Goal: Task Accomplishment & Management: Manage account settings

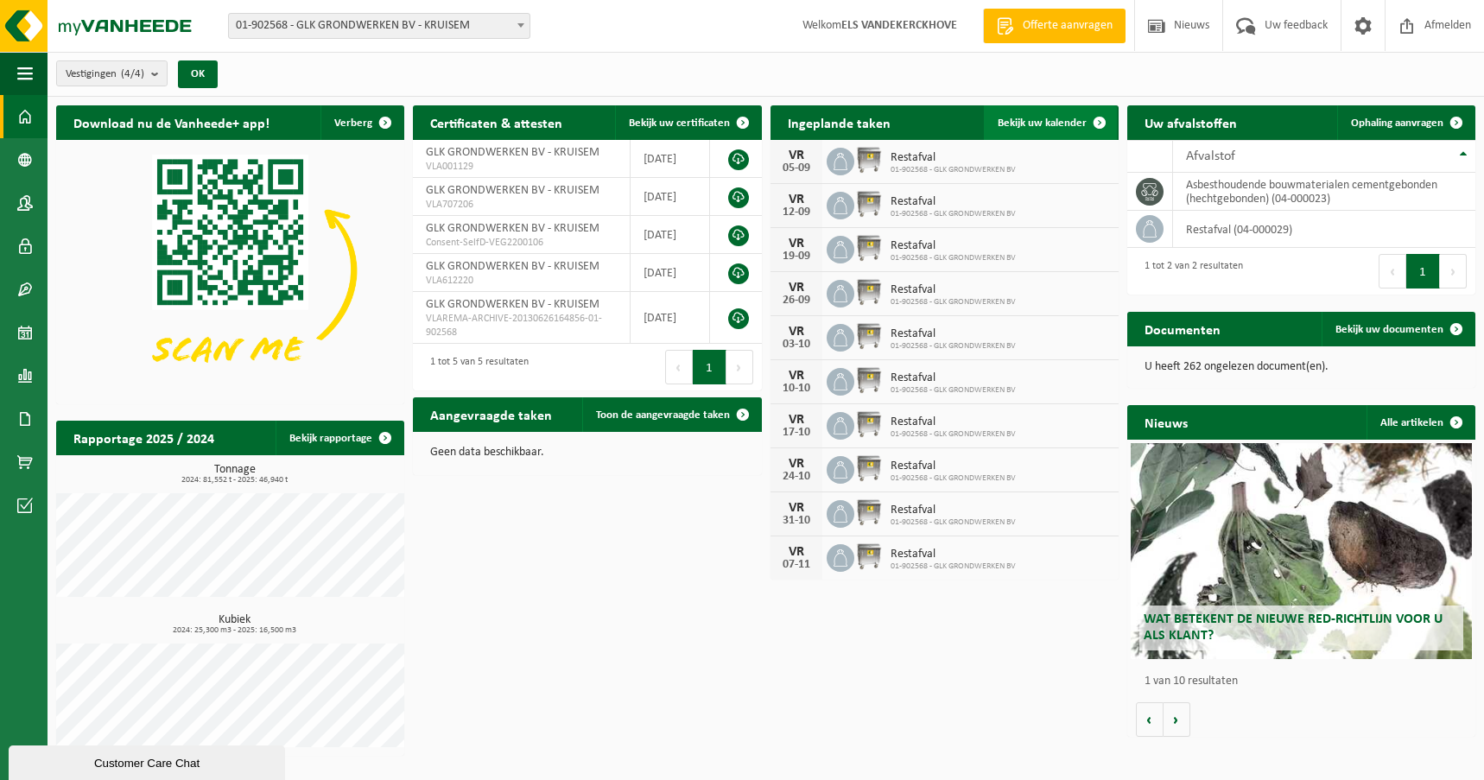
click at [1028, 123] on span "Bekijk uw kalender" at bounding box center [1042, 123] width 89 height 11
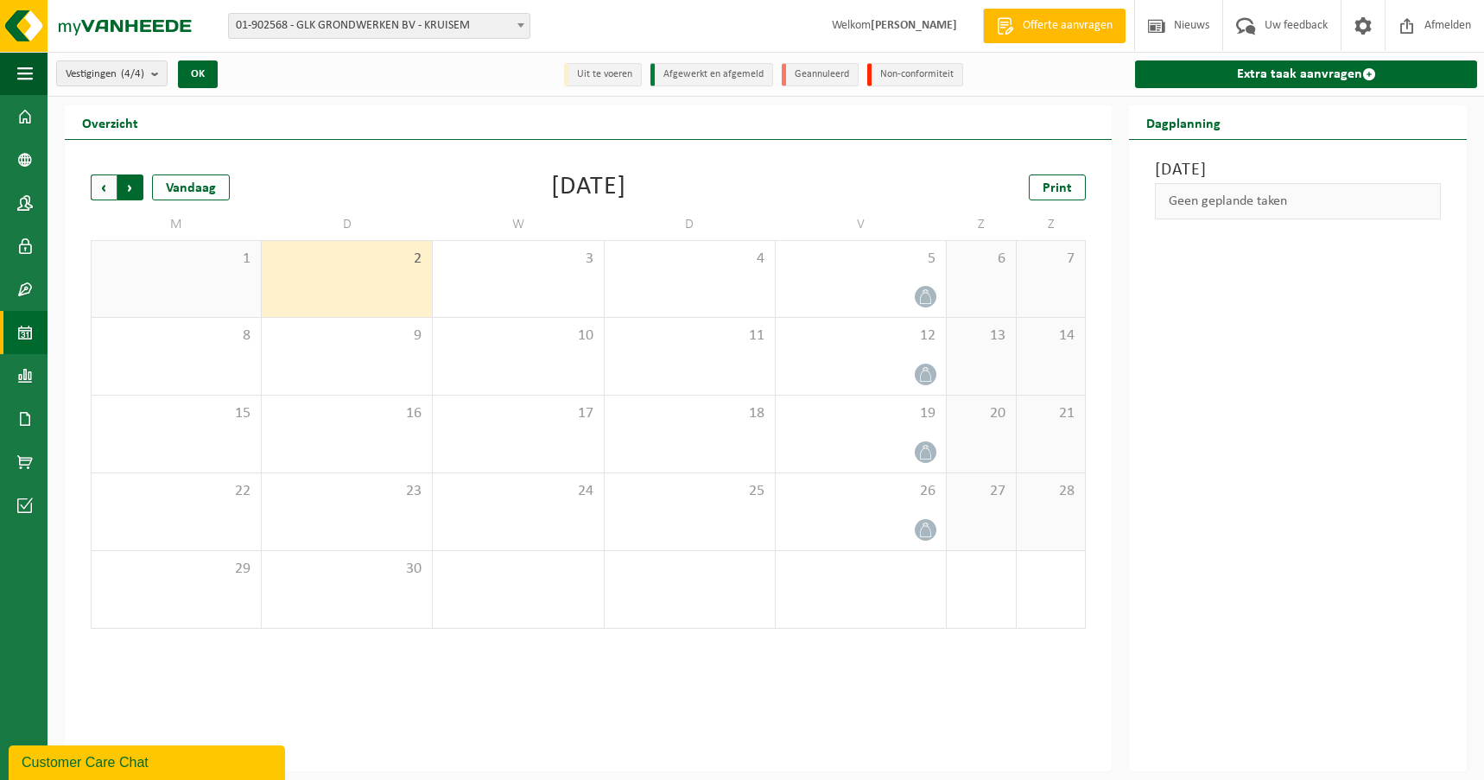
click at [105, 188] on span "Vorige" at bounding box center [104, 188] width 26 height 26
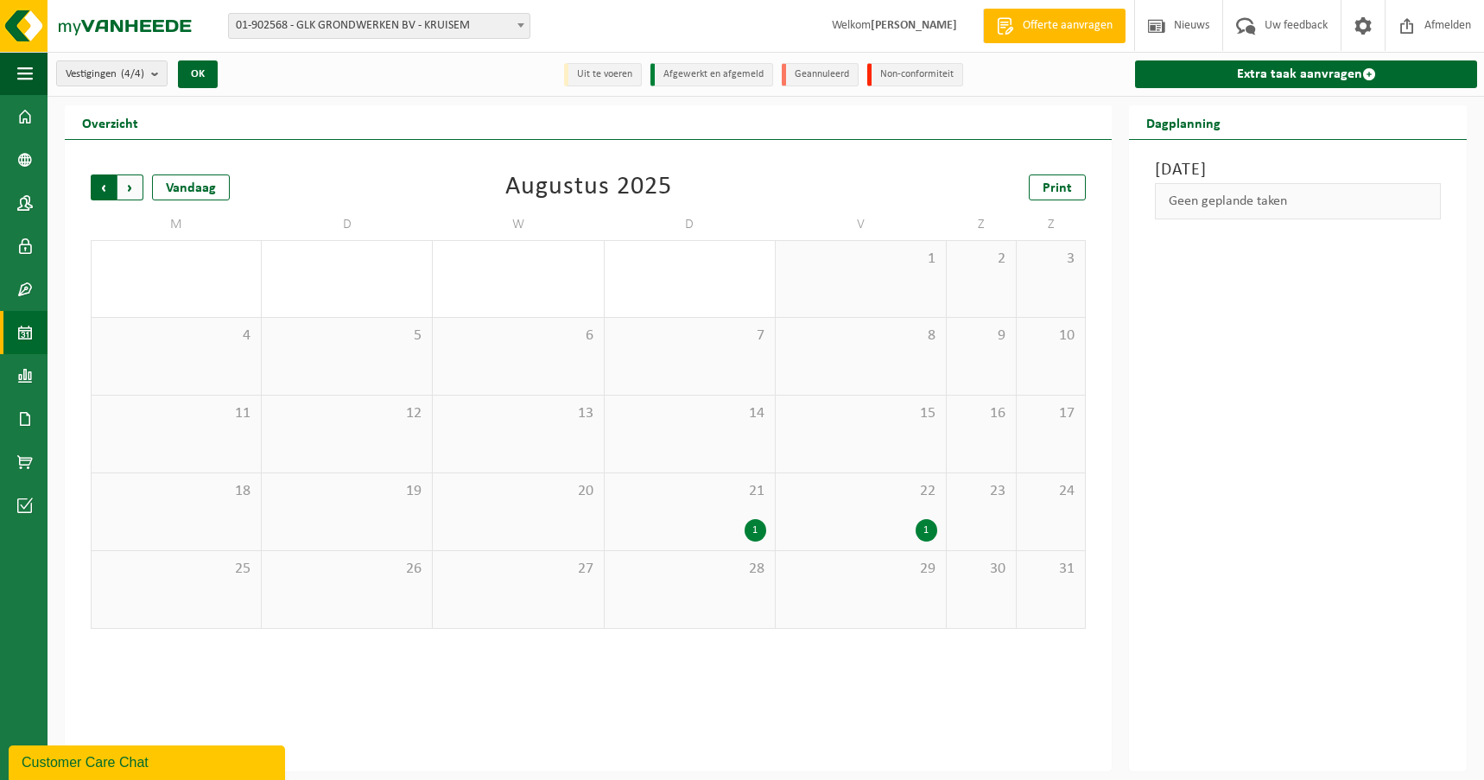
click at [137, 195] on span "Volgende" at bounding box center [131, 188] width 26 height 26
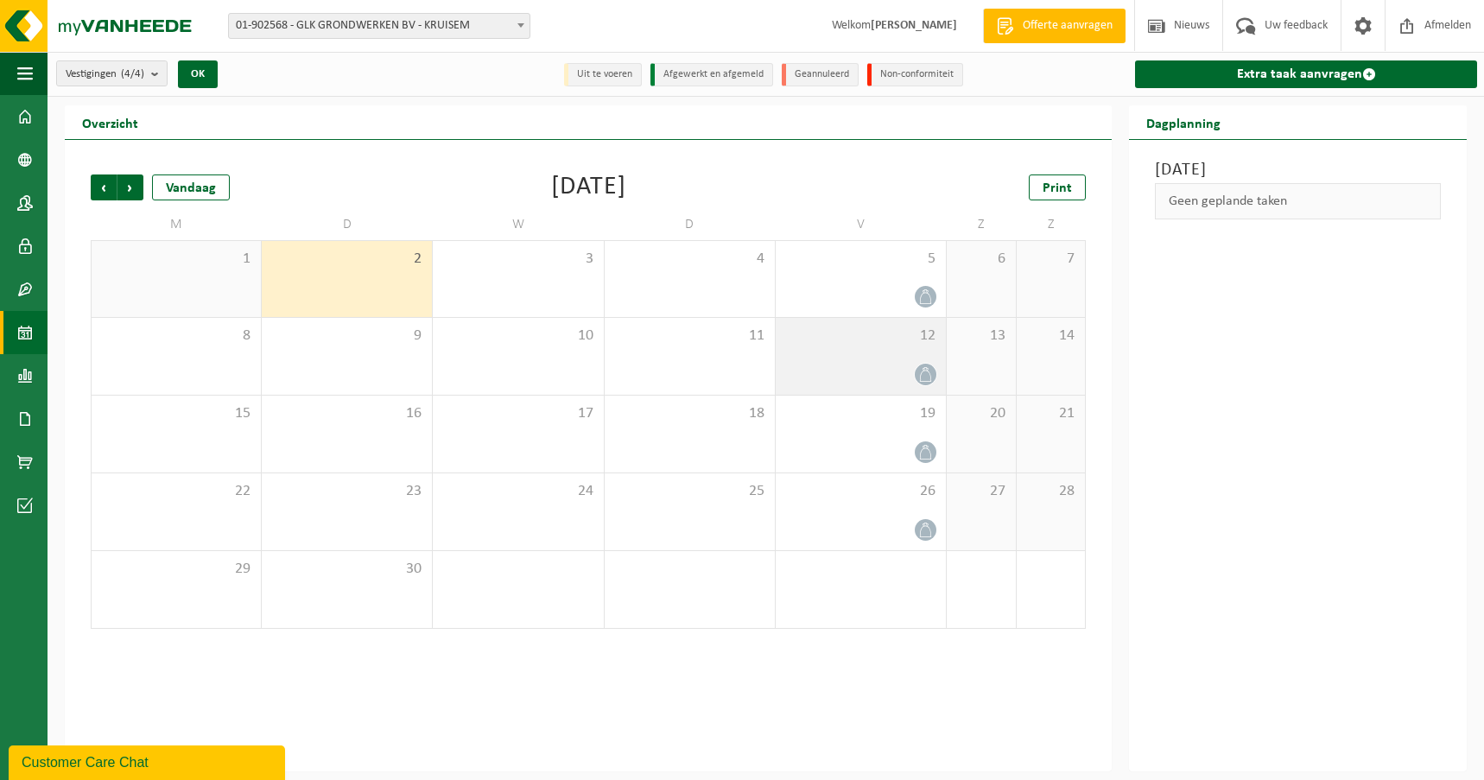
click at [918, 372] on icon at bounding box center [925, 374] width 15 height 15
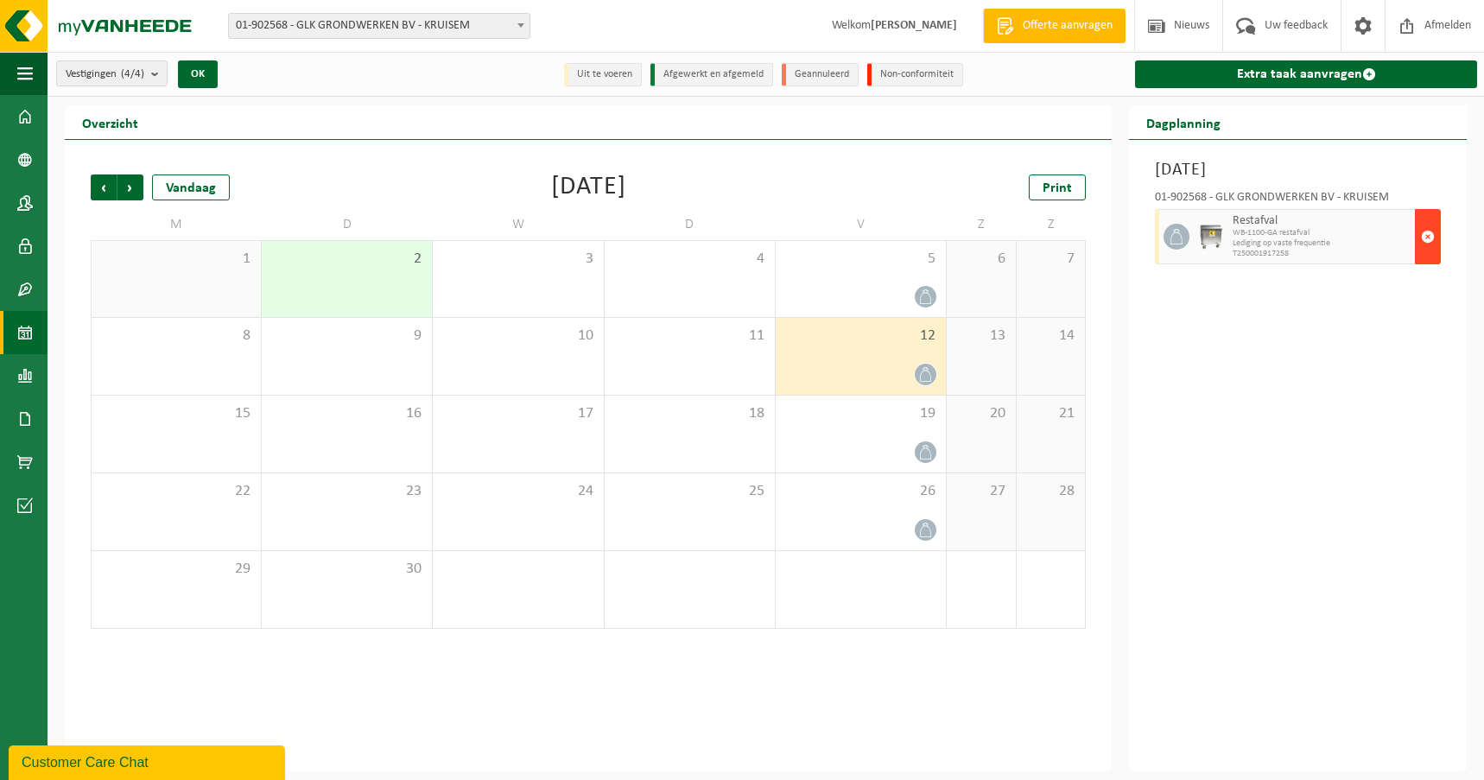
click at [1430, 238] on span "button" at bounding box center [1428, 236] width 14 height 35
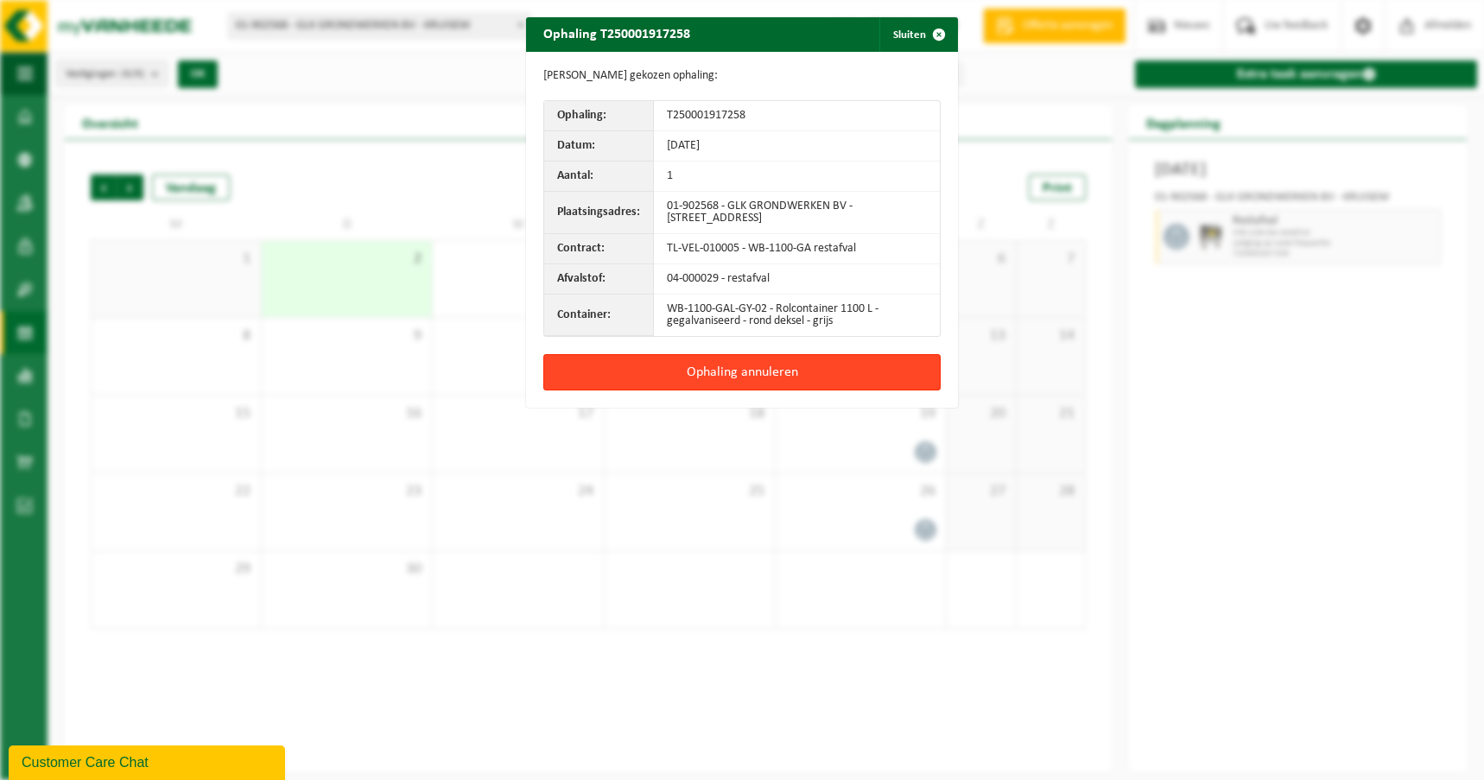
click at [705, 371] on button "Ophaling annuleren" at bounding box center [741, 372] width 397 height 36
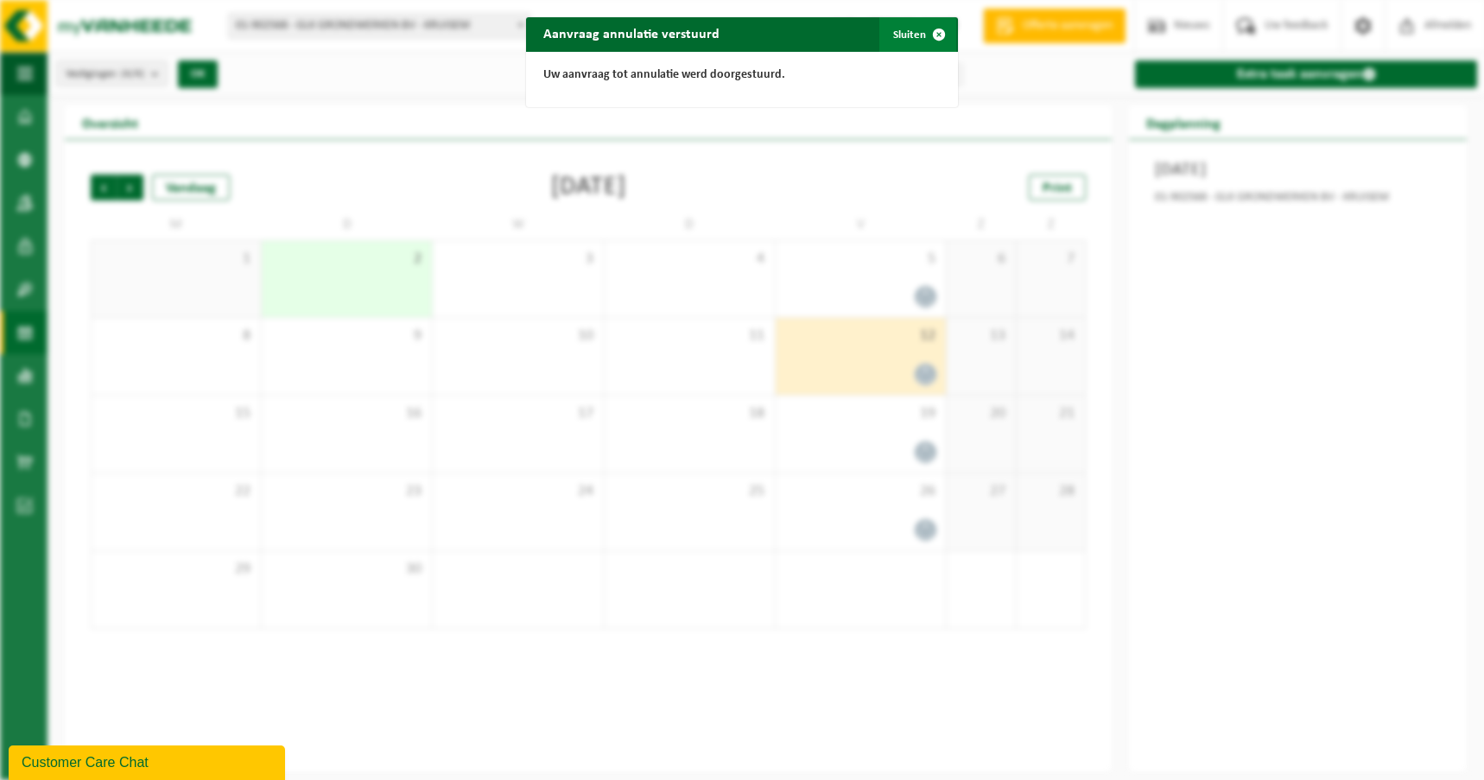
click at [934, 35] on span "button" at bounding box center [939, 34] width 35 height 35
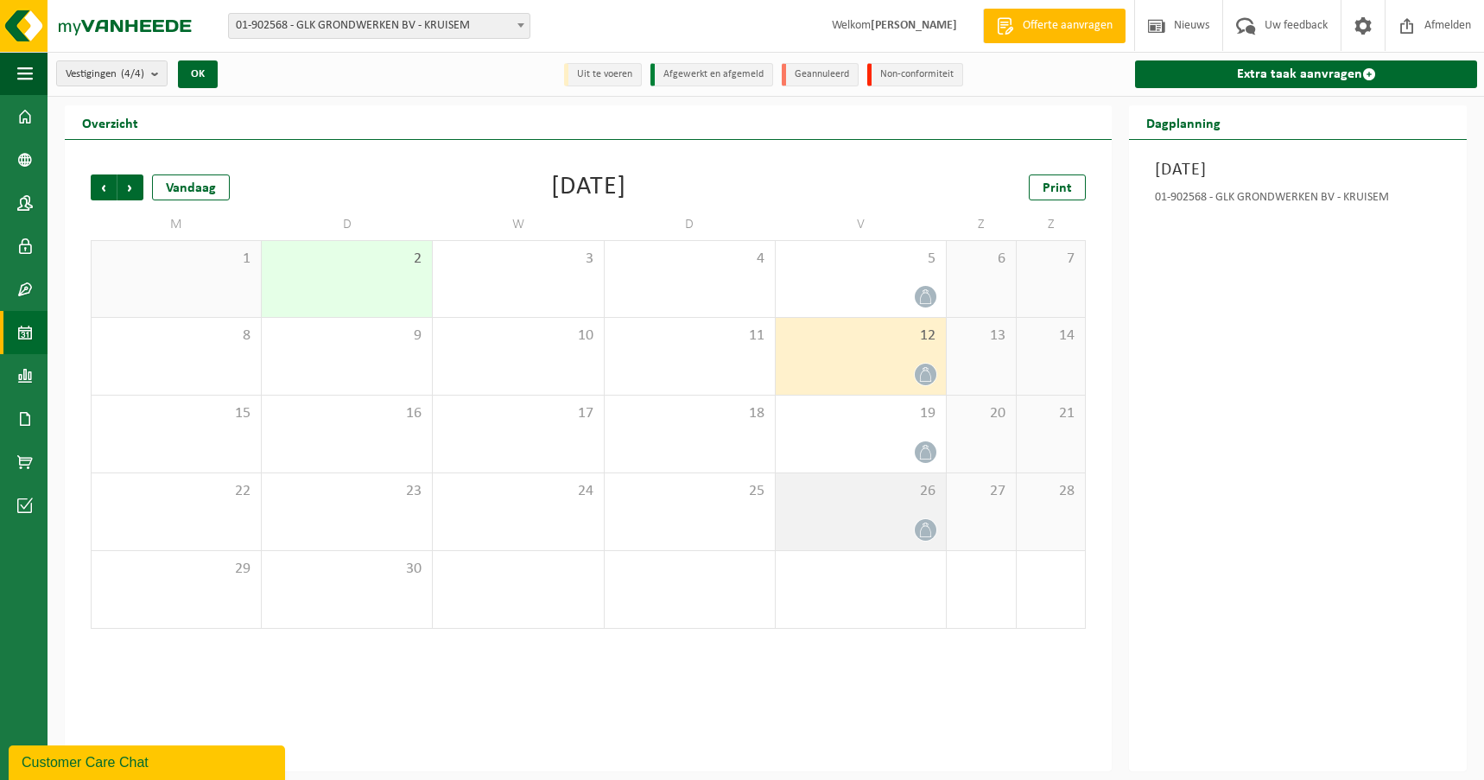
click at [909, 516] on div "26" at bounding box center [861, 512] width 170 height 77
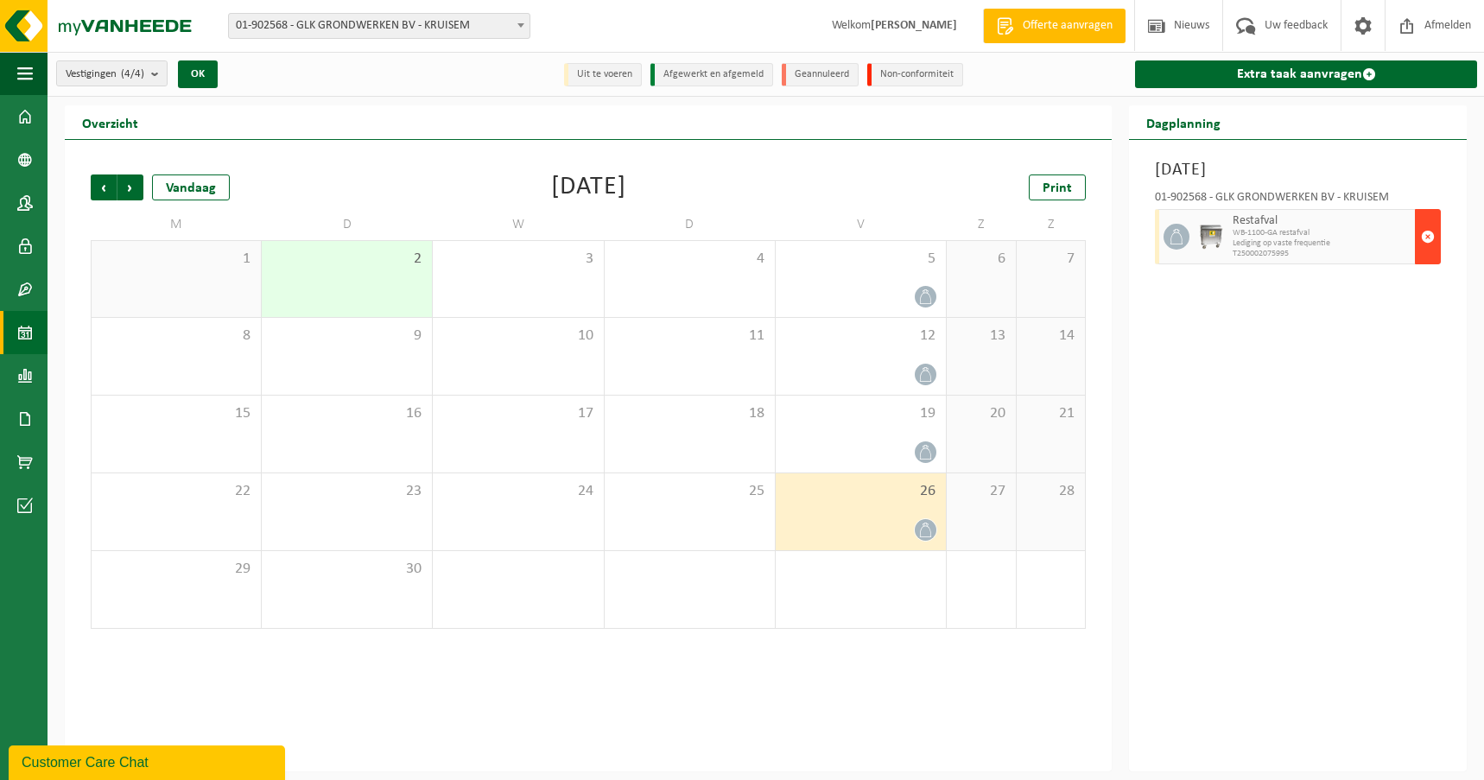
click at [1427, 238] on span "button" at bounding box center [1428, 236] width 14 height 35
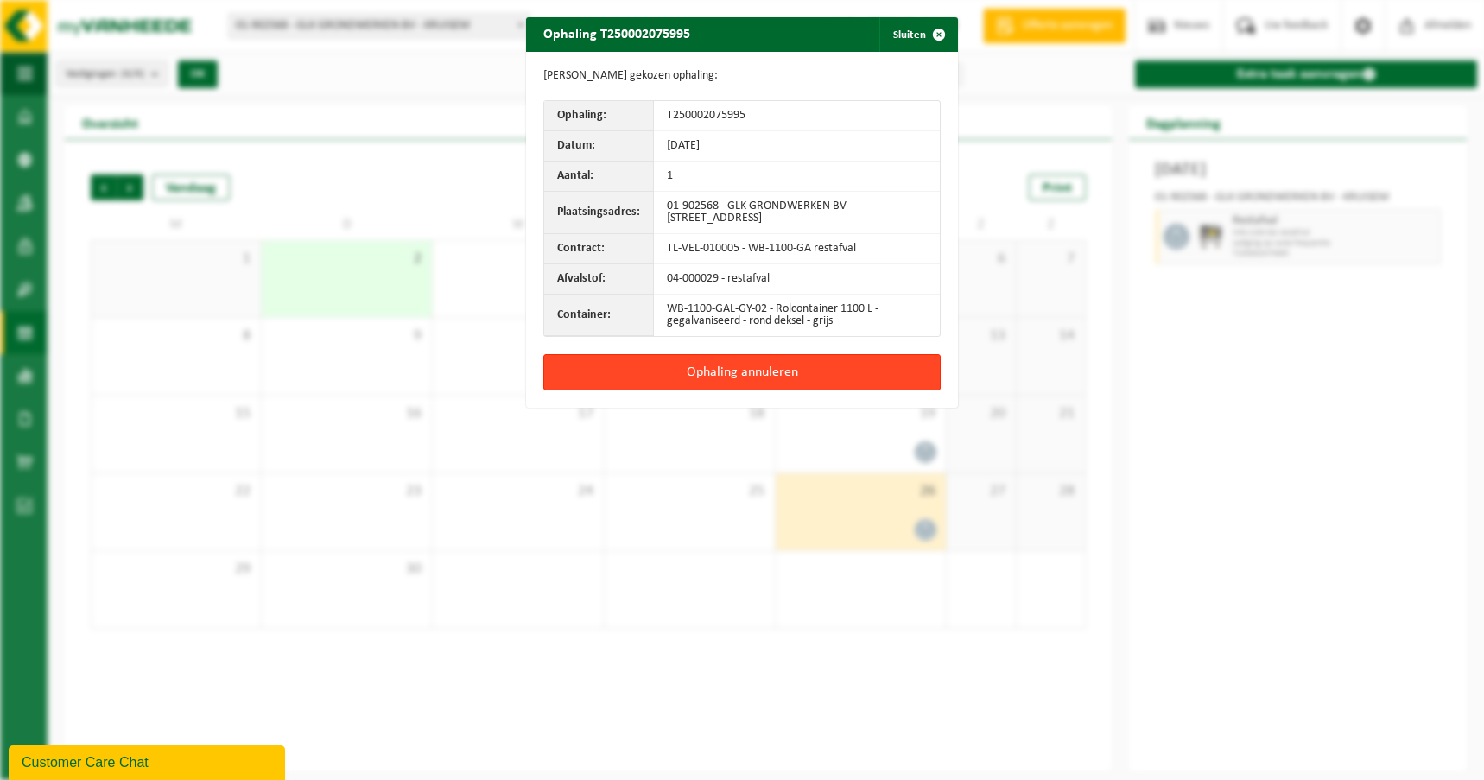
click at [757, 373] on button "Ophaling annuleren" at bounding box center [741, 372] width 397 height 36
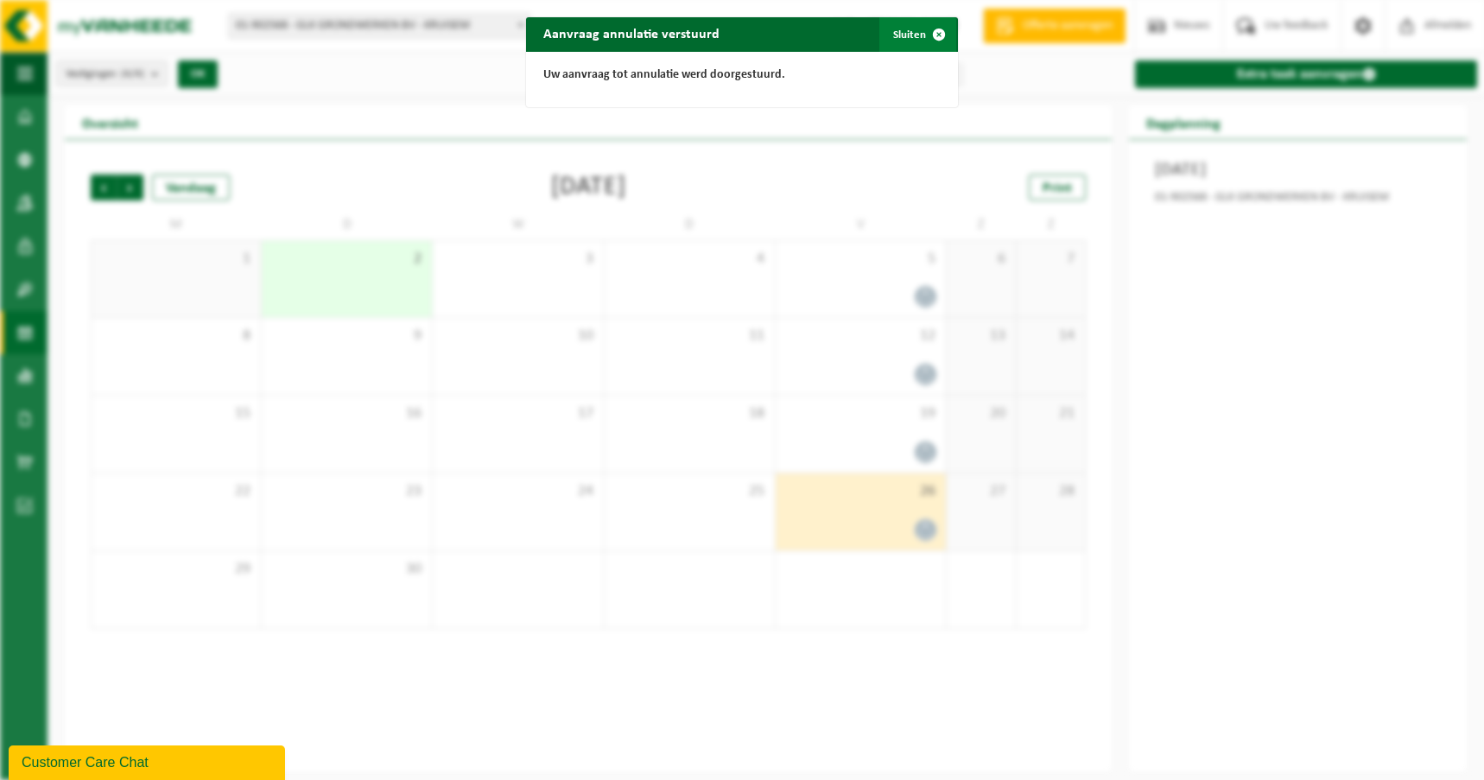
click at [939, 34] on span "button" at bounding box center [939, 34] width 35 height 35
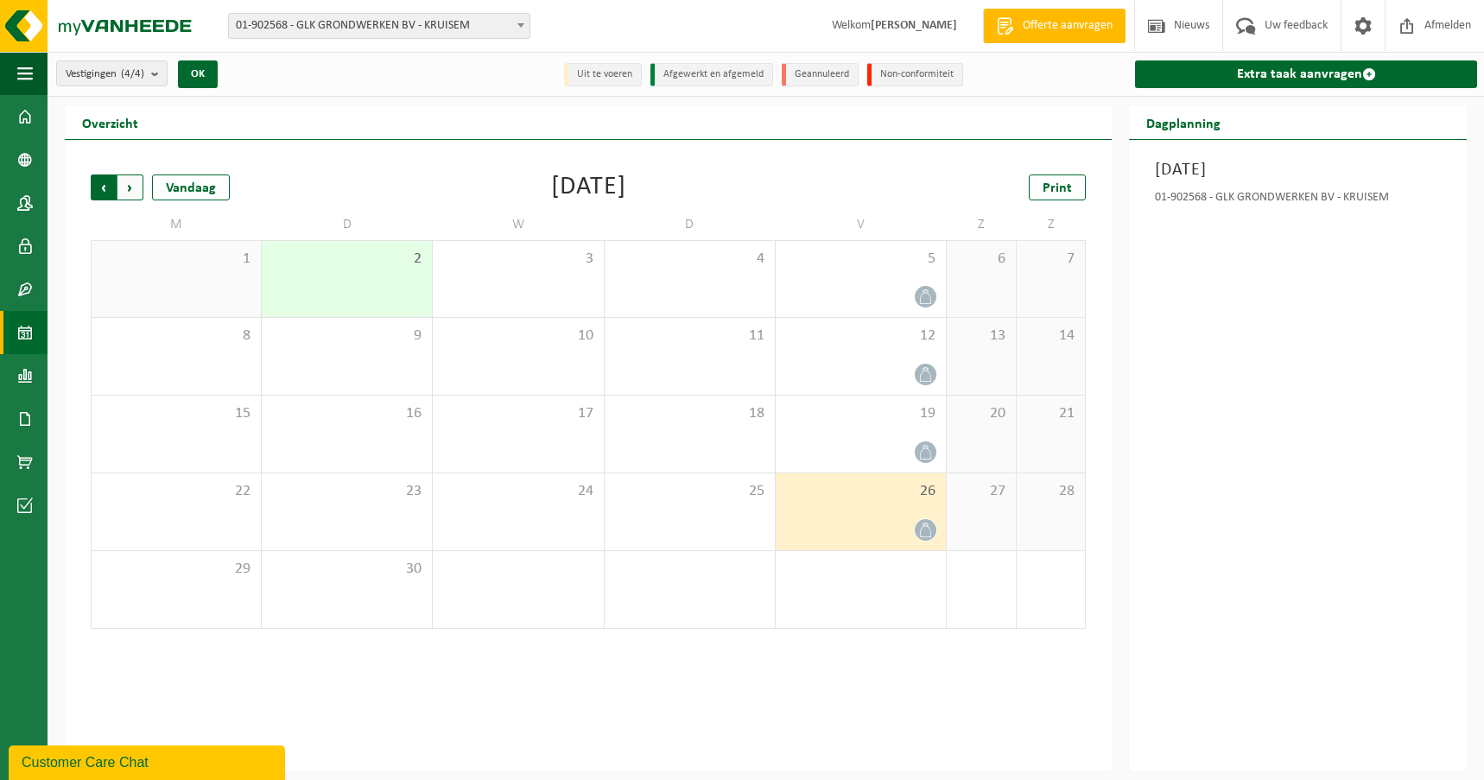
click at [138, 186] on span "Volgende" at bounding box center [131, 188] width 26 height 26
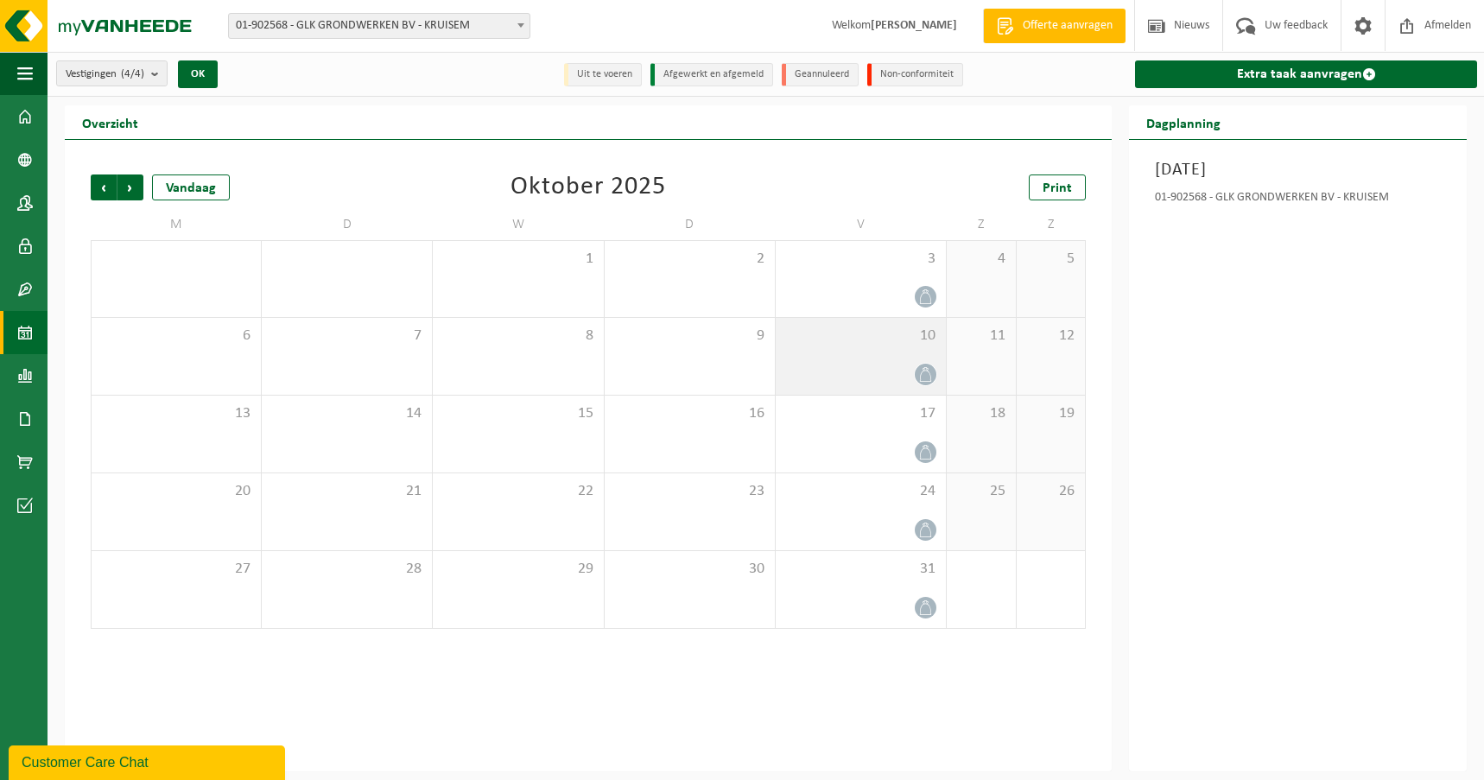
click at [931, 373] on icon at bounding box center [925, 374] width 15 height 15
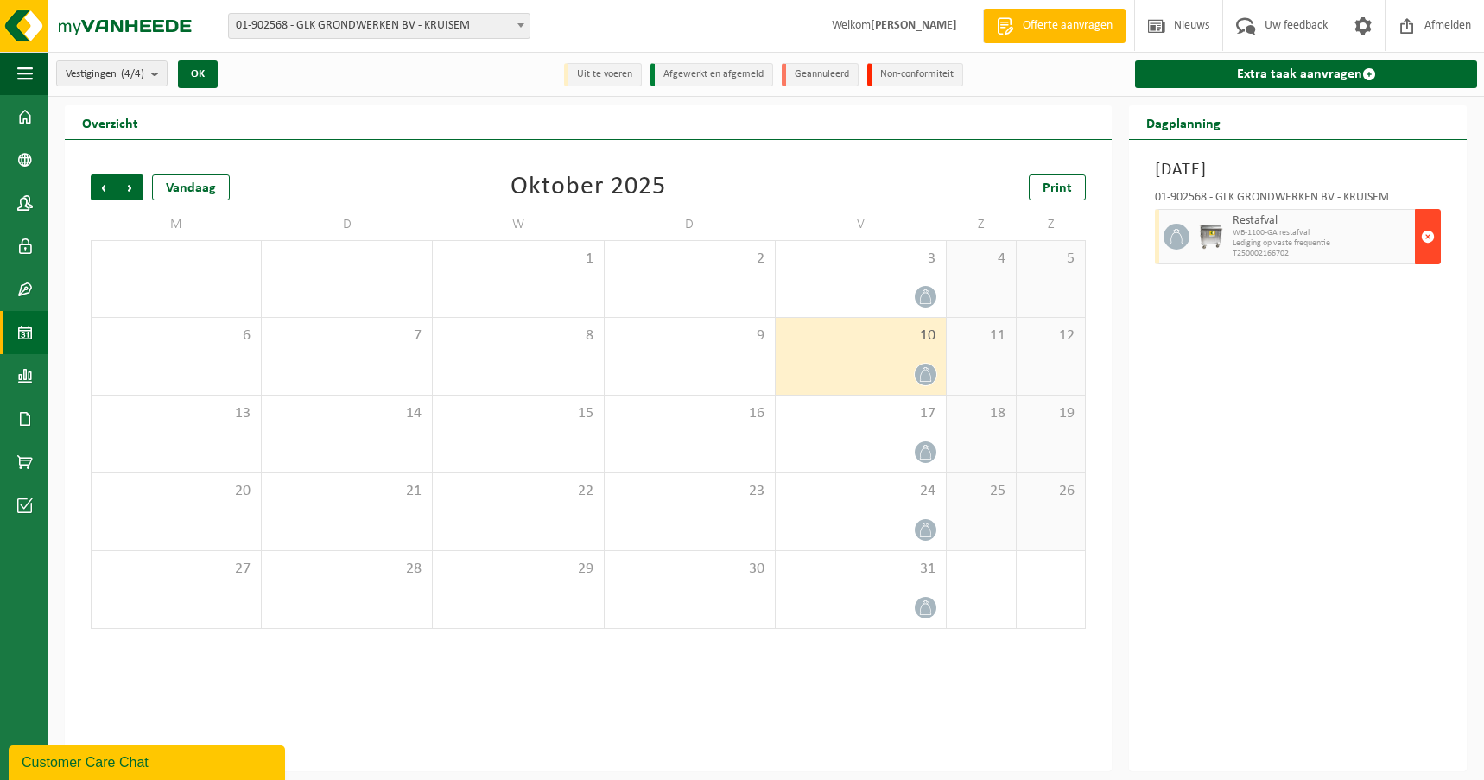
click at [1427, 233] on span "button" at bounding box center [1428, 236] width 14 height 35
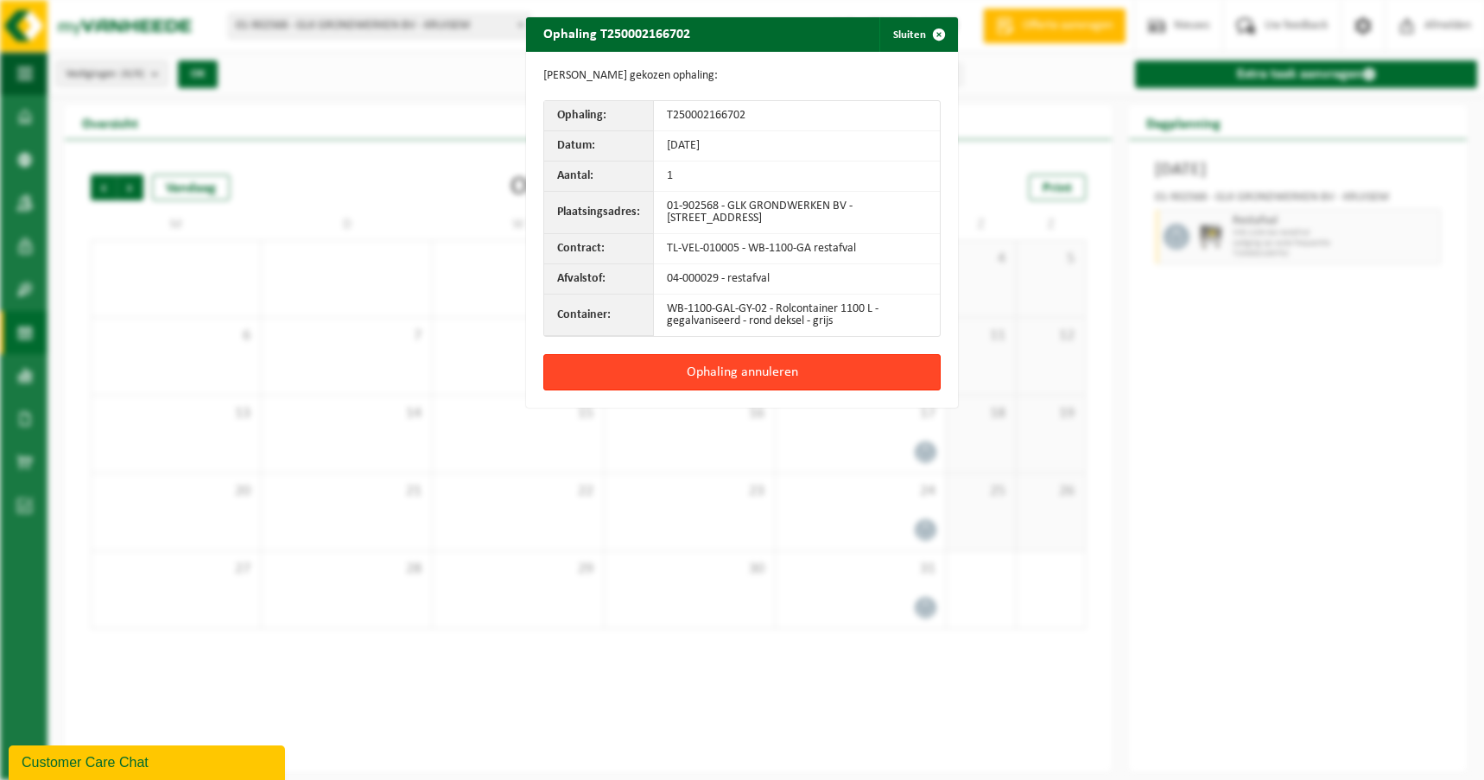
click at [726, 374] on button "Ophaling annuleren" at bounding box center [741, 372] width 397 height 36
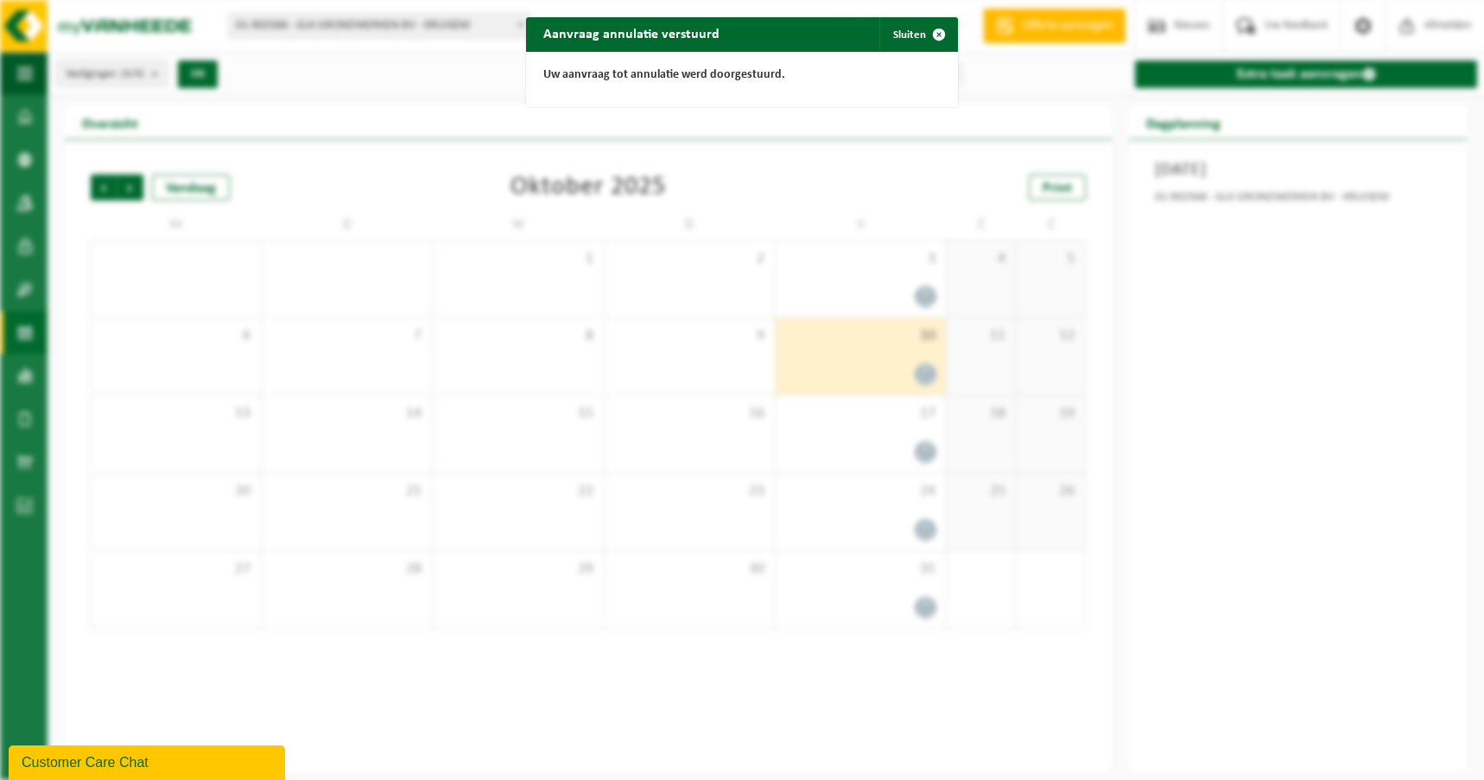
click at [932, 33] on span "button" at bounding box center [939, 34] width 35 height 35
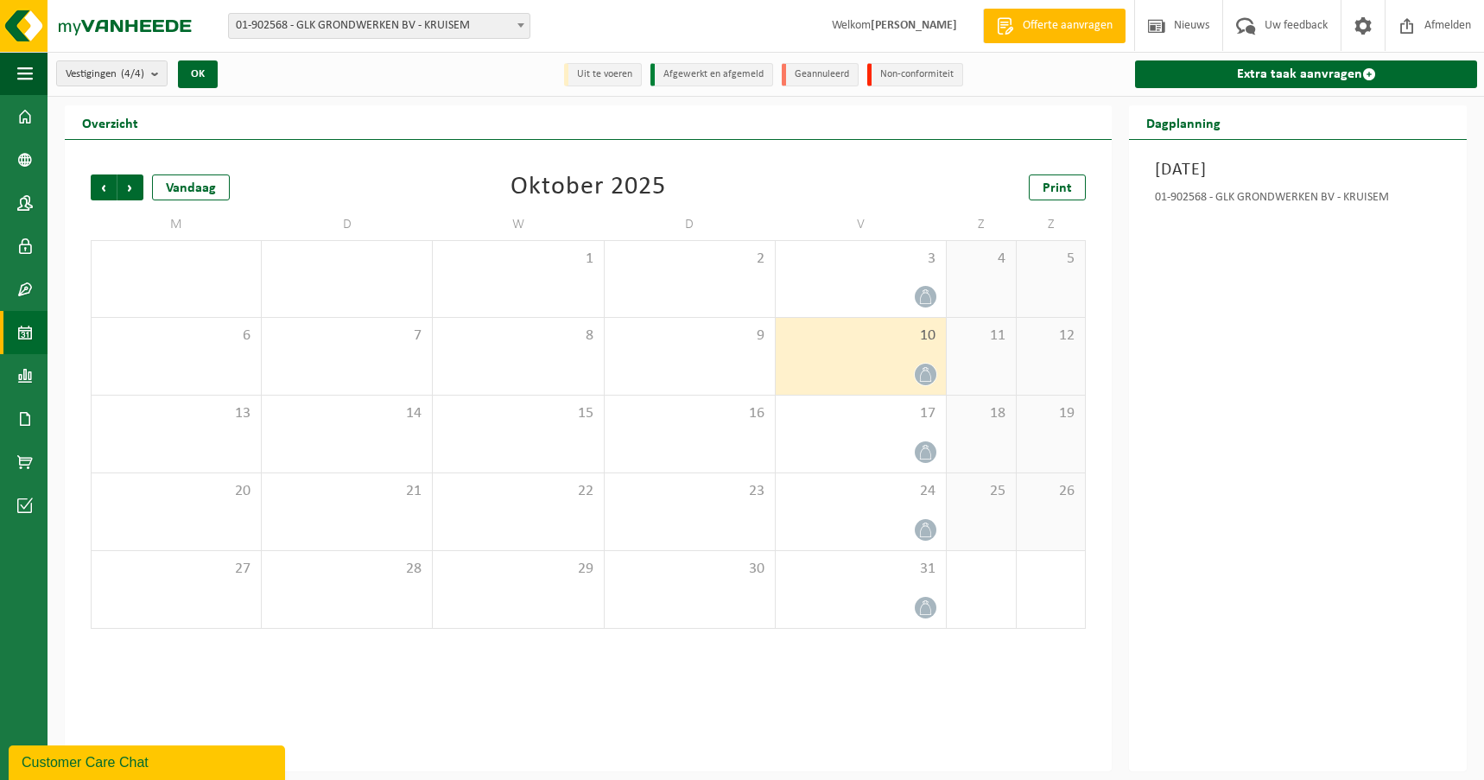
drag, startPoint x: 928, startPoint y: 523, endPoint x: 1140, endPoint y: 442, distance: 226.4
click at [928, 523] on icon at bounding box center [925, 530] width 15 height 15
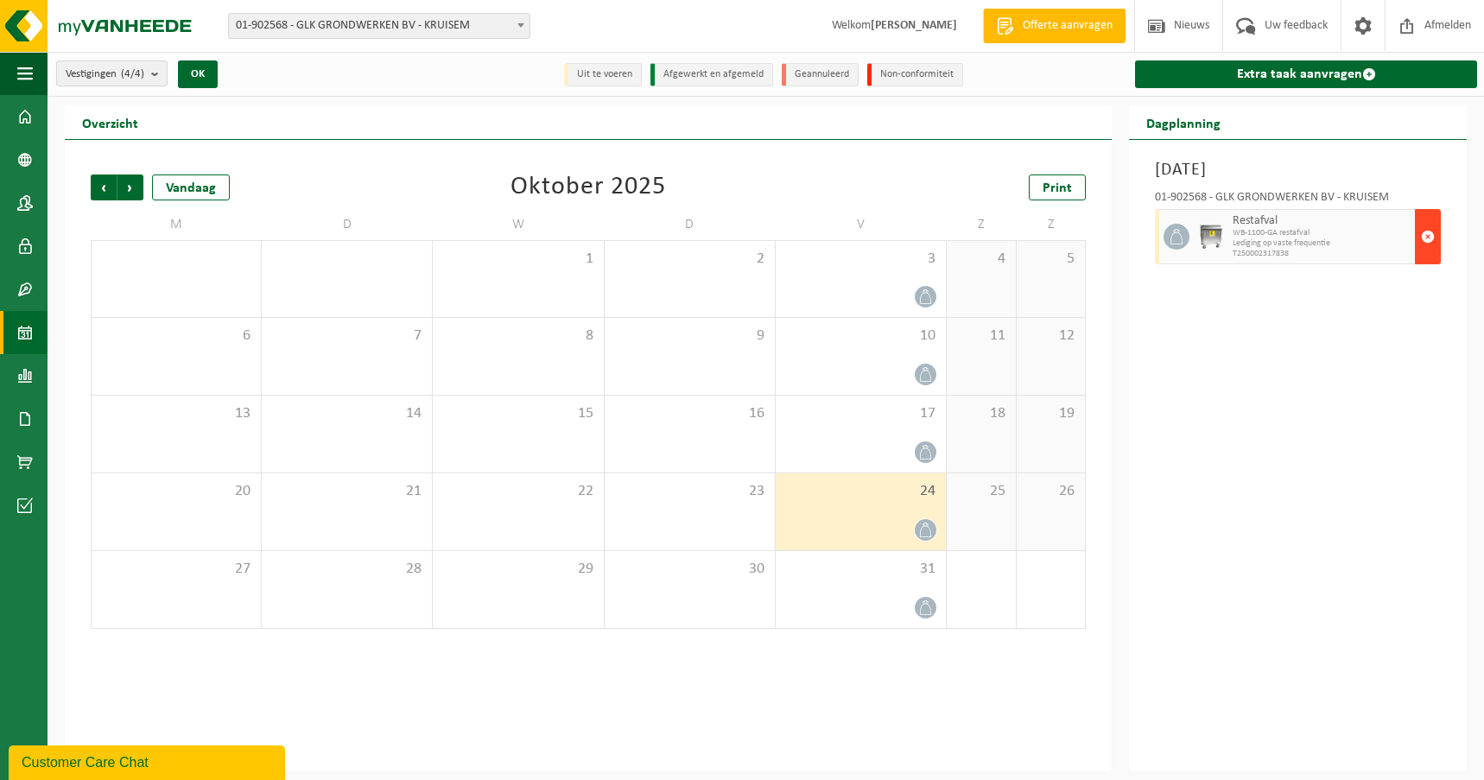
click at [1429, 232] on span "button" at bounding box center [1428, 236] width 14 height 35
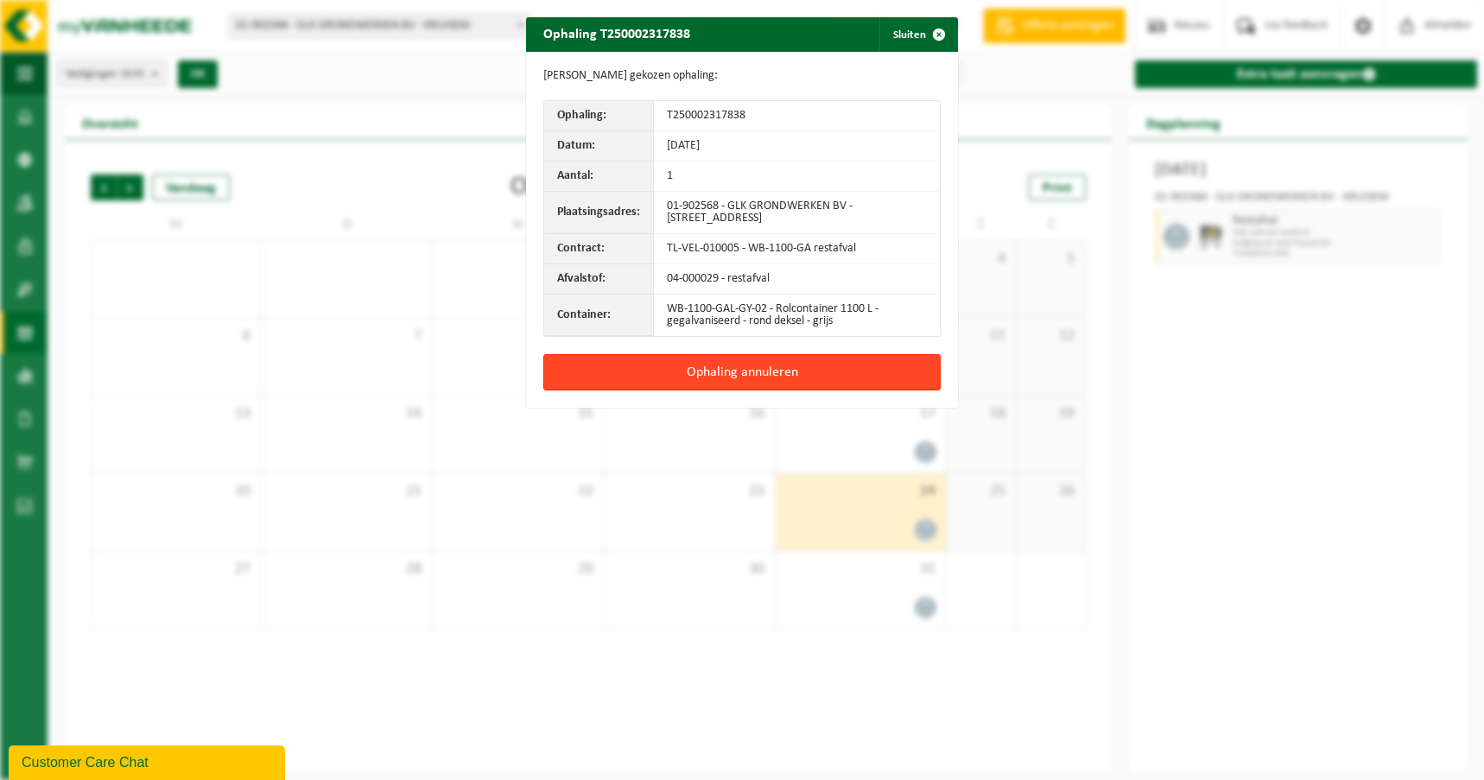
click at [775, 371] on button "Ophaling annuleren" at bounding box center [741, 372] width 397 height 36
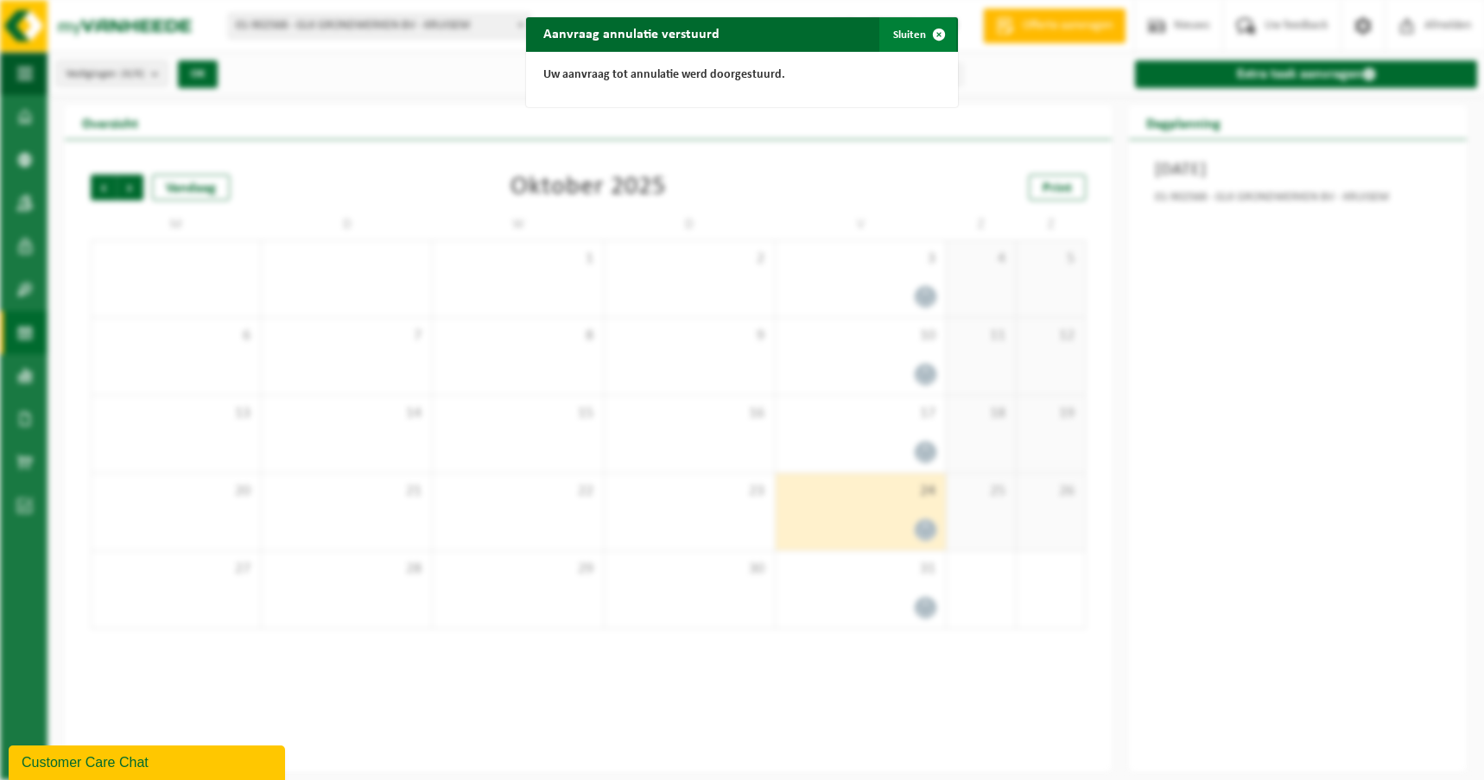
click at [935, 35] on span "button" at bounding box center [939, 34] width 35 height 35
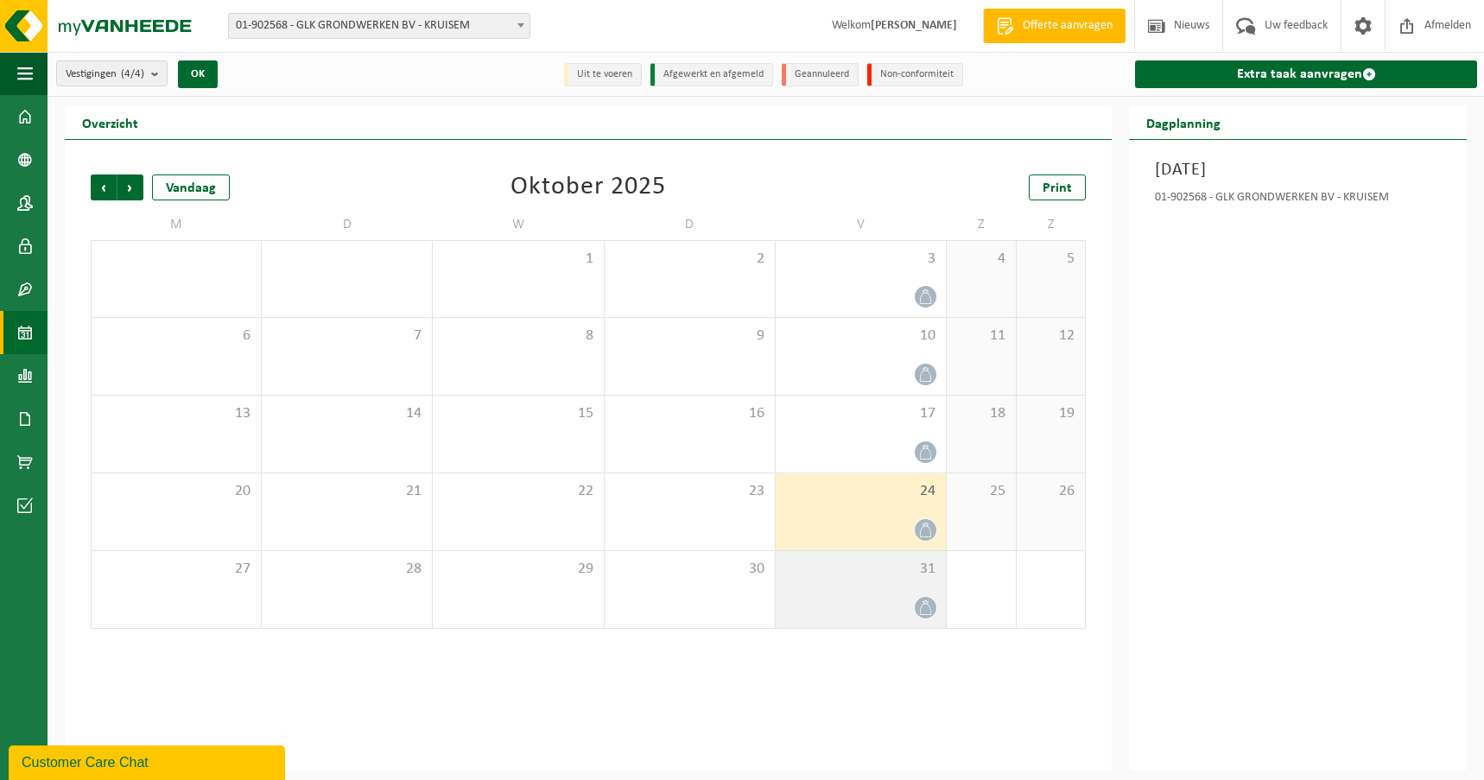
click at [922, 607] on icon at bounding box center [925, 608] width 15 height 15
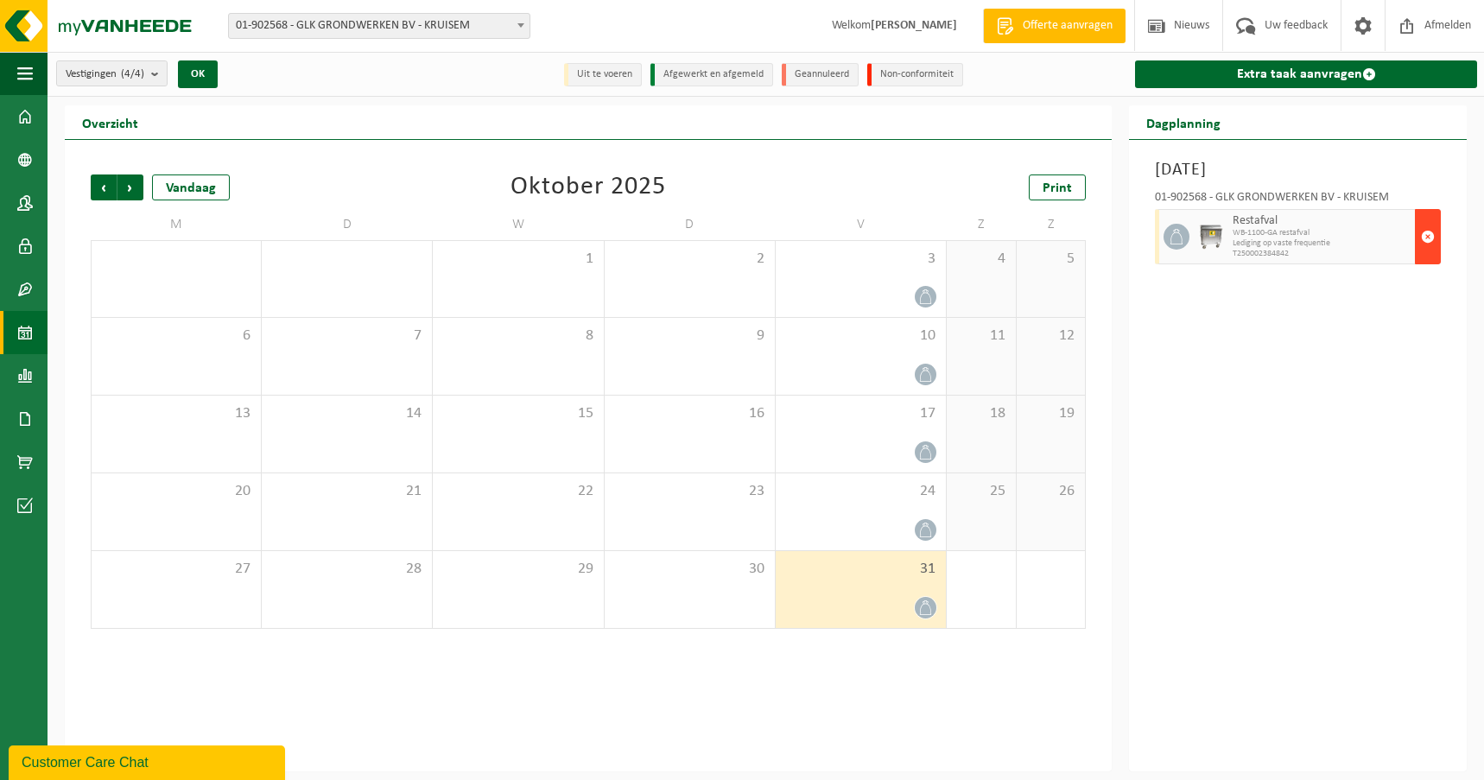
click at [1428, 233] on span "button" at bounding box center [1428, 236] width 14 height 35
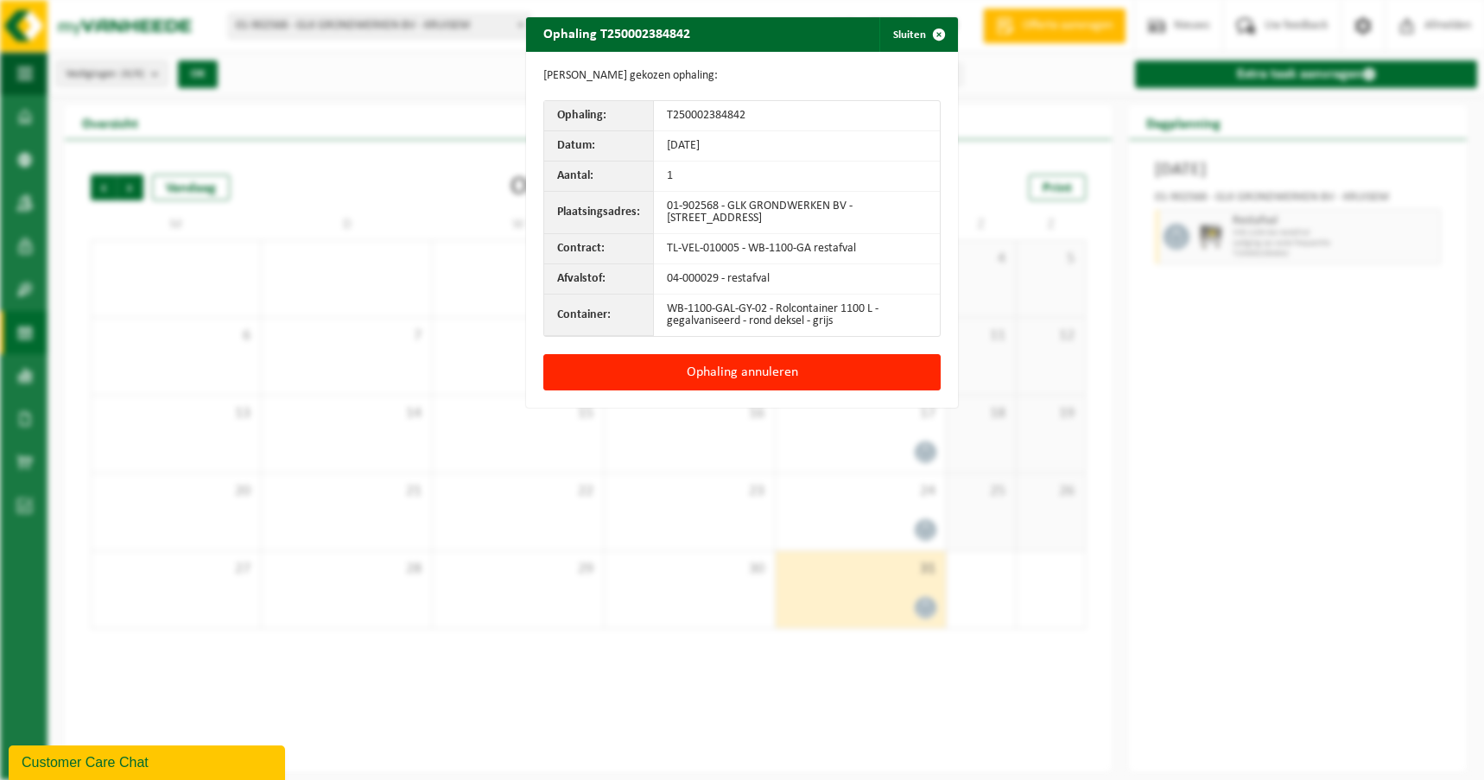
drag, startPoint x: 770, startPoint y: 370, endPoint x: 819, endPoint y: 317, distance: 72.1
click at [771, 370] on button "Ophaling annuleren" at bounding box center [741, 372] width 397 height 36
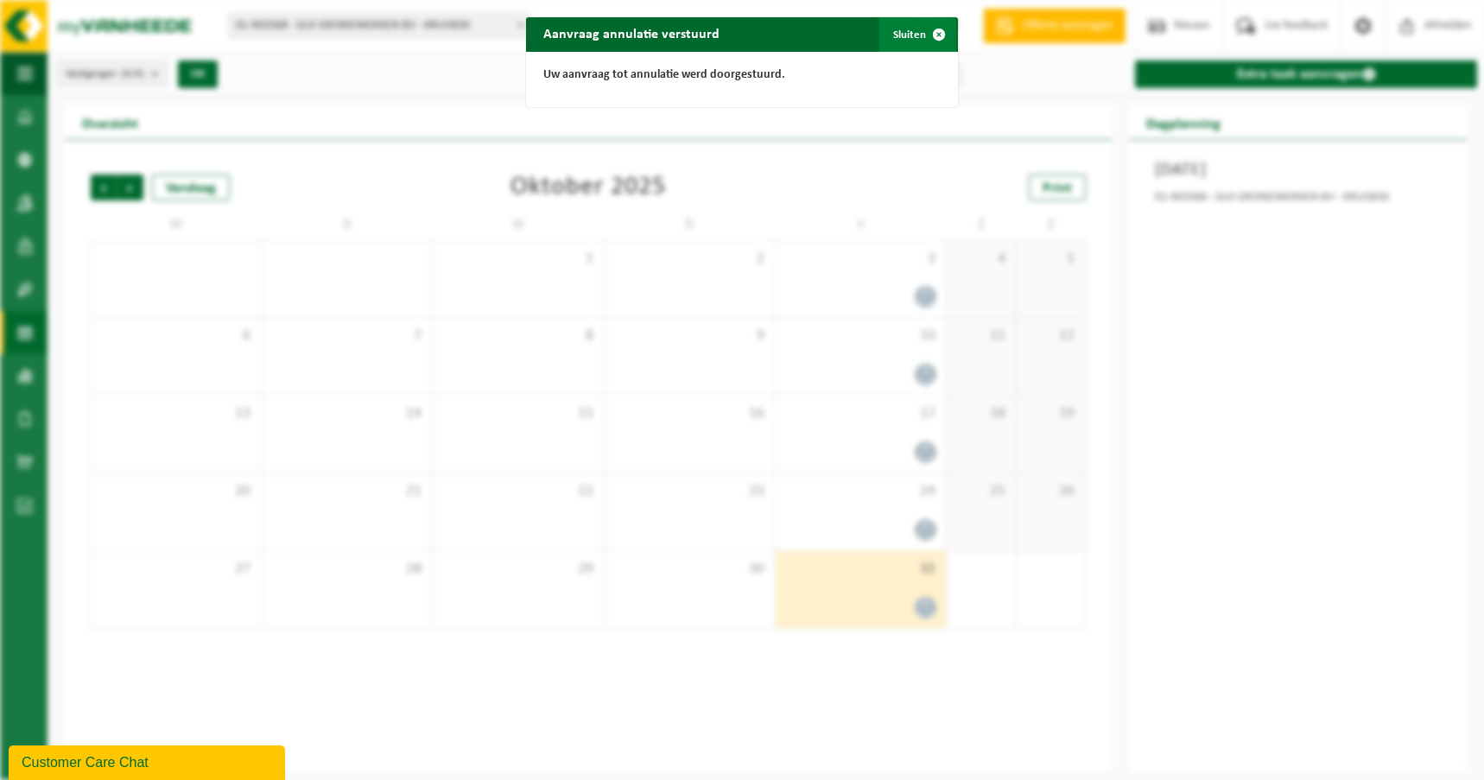
click at [929, 32] on span "button" at bounding box center [939, 34] width 35 height 35
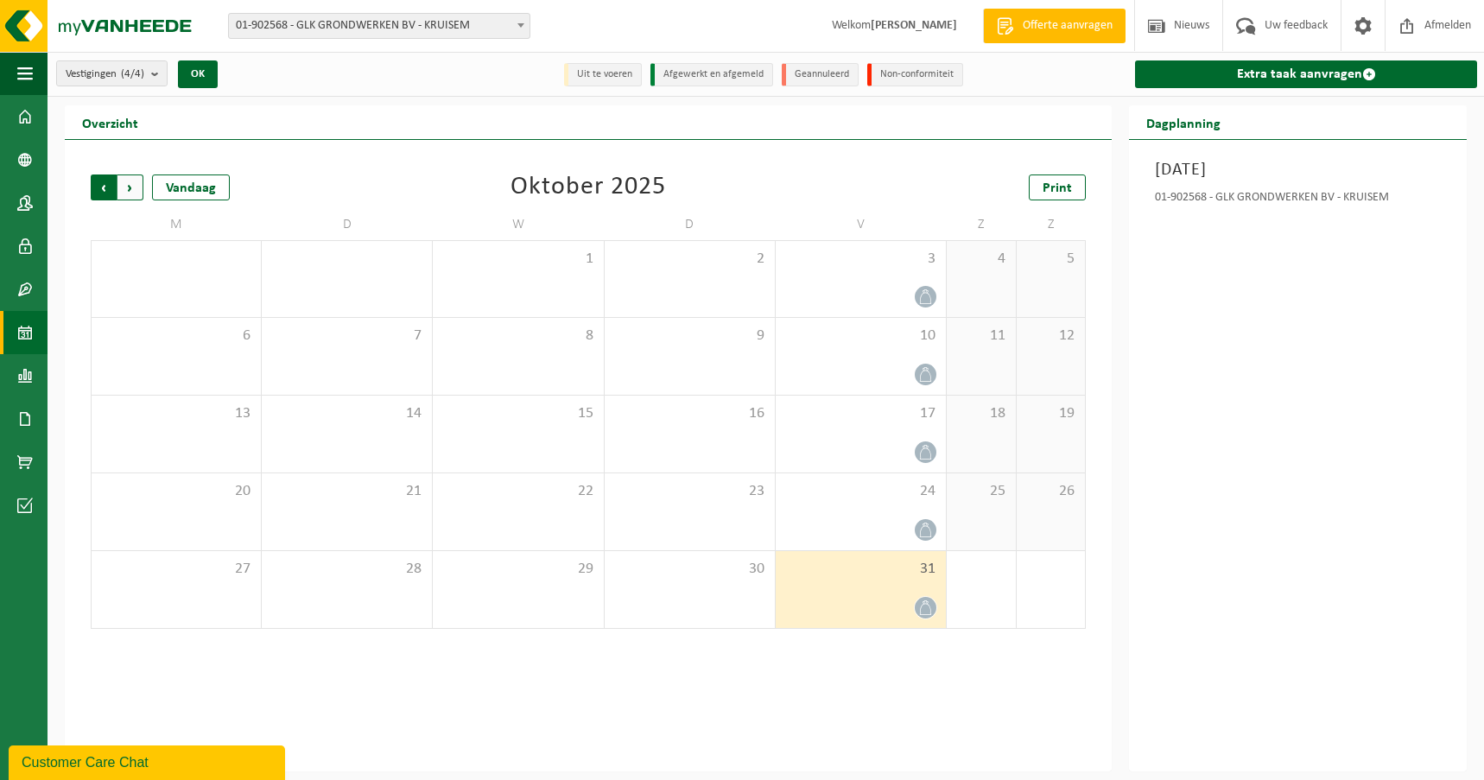
click at [137, 186] on span "Volgende" at bounding box center [131, 188] width 26 height 26
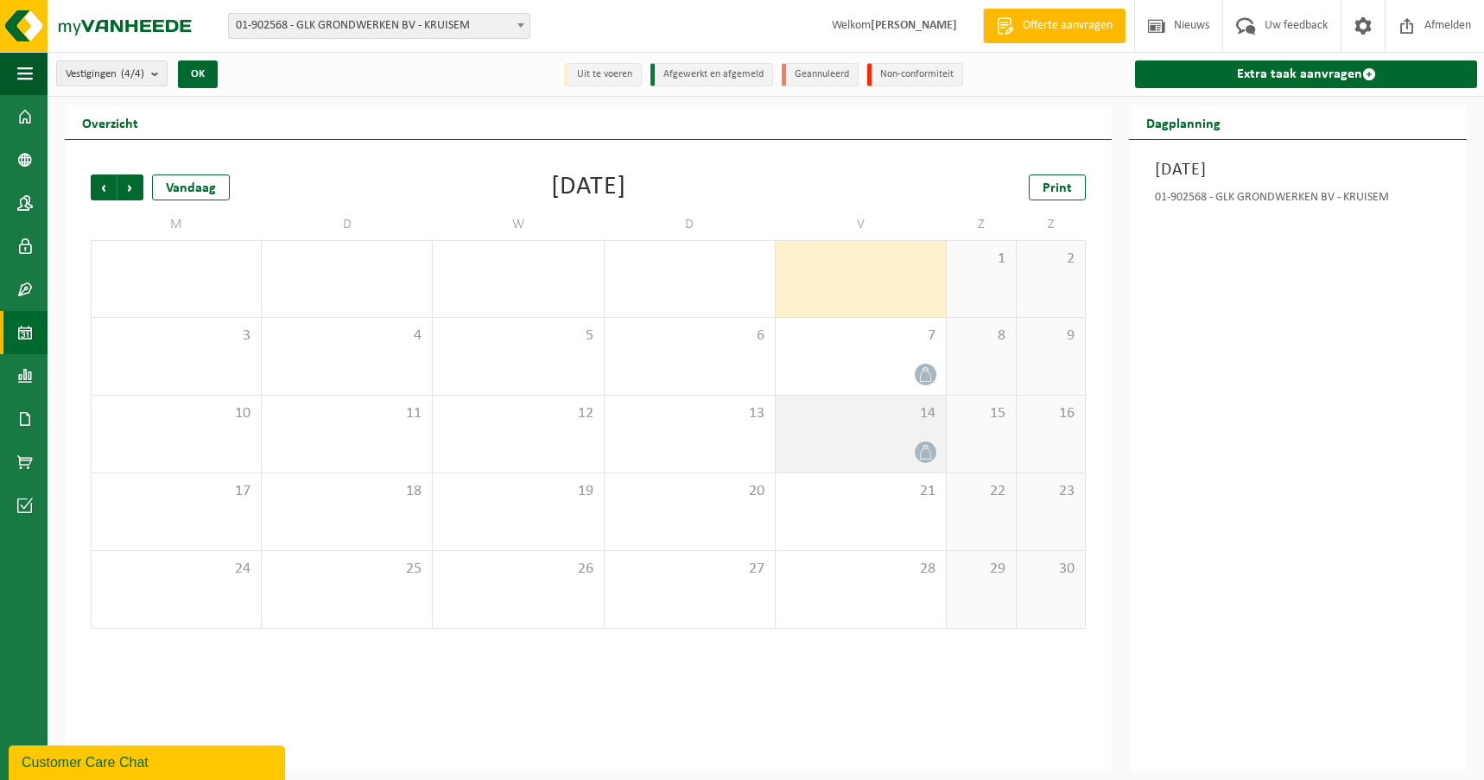
click at [928, 453] on icon at bounding box center [925, 452] width 15 height 15
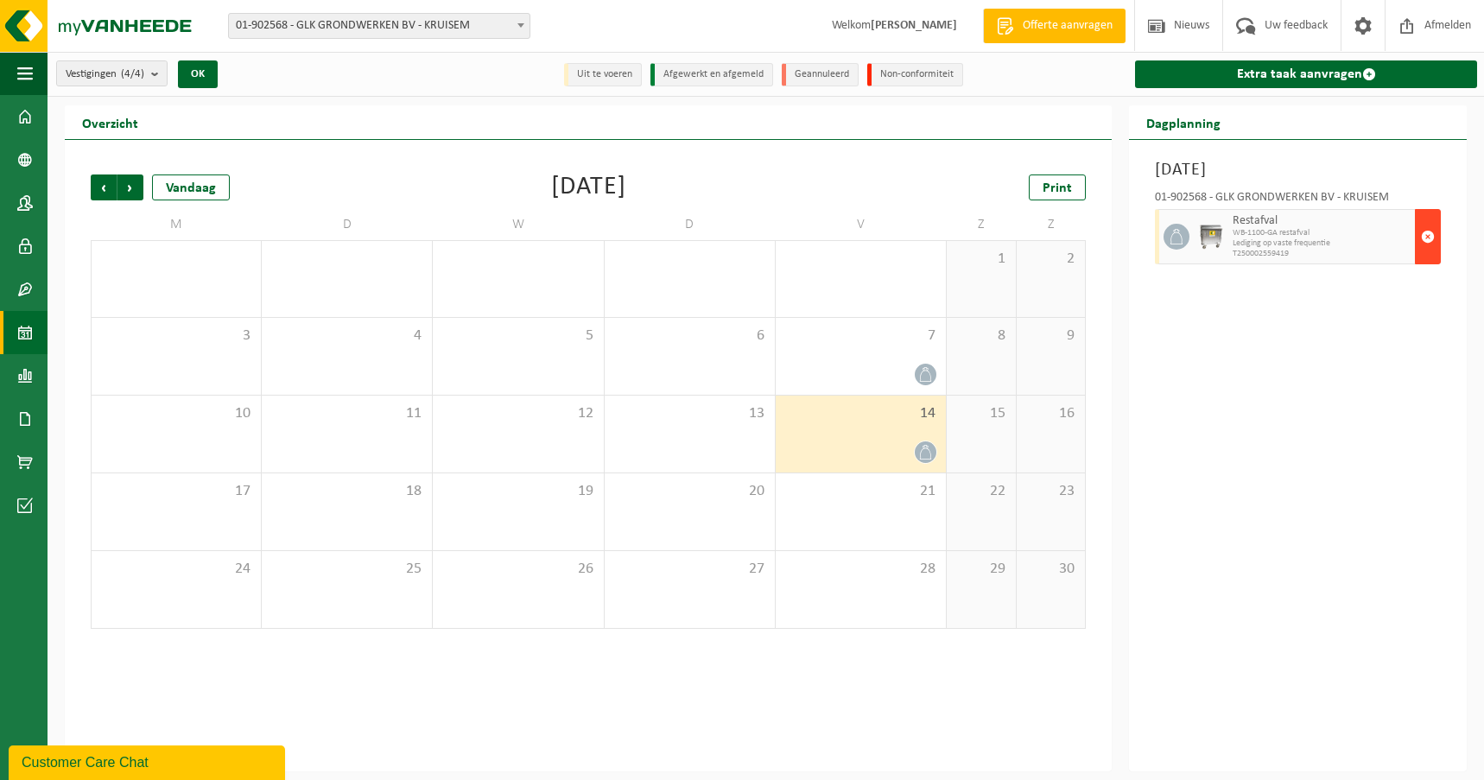
click at [1436, 237] on button "button" at bounding box center [1428, 236] width 26 height 55
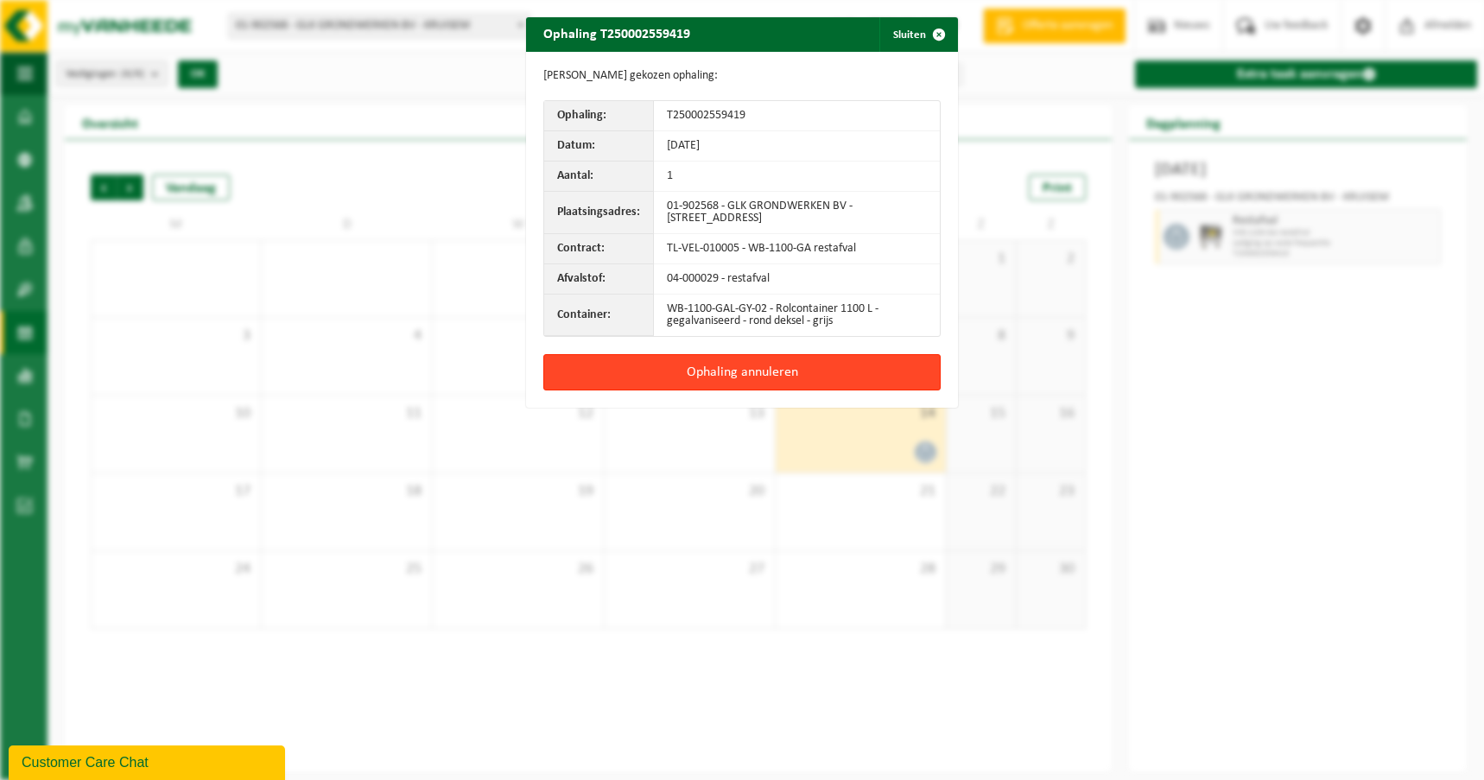
click at [721, 373] on button "Ophaling annuleren" at bounding box center [741, 372] width 397 height 36
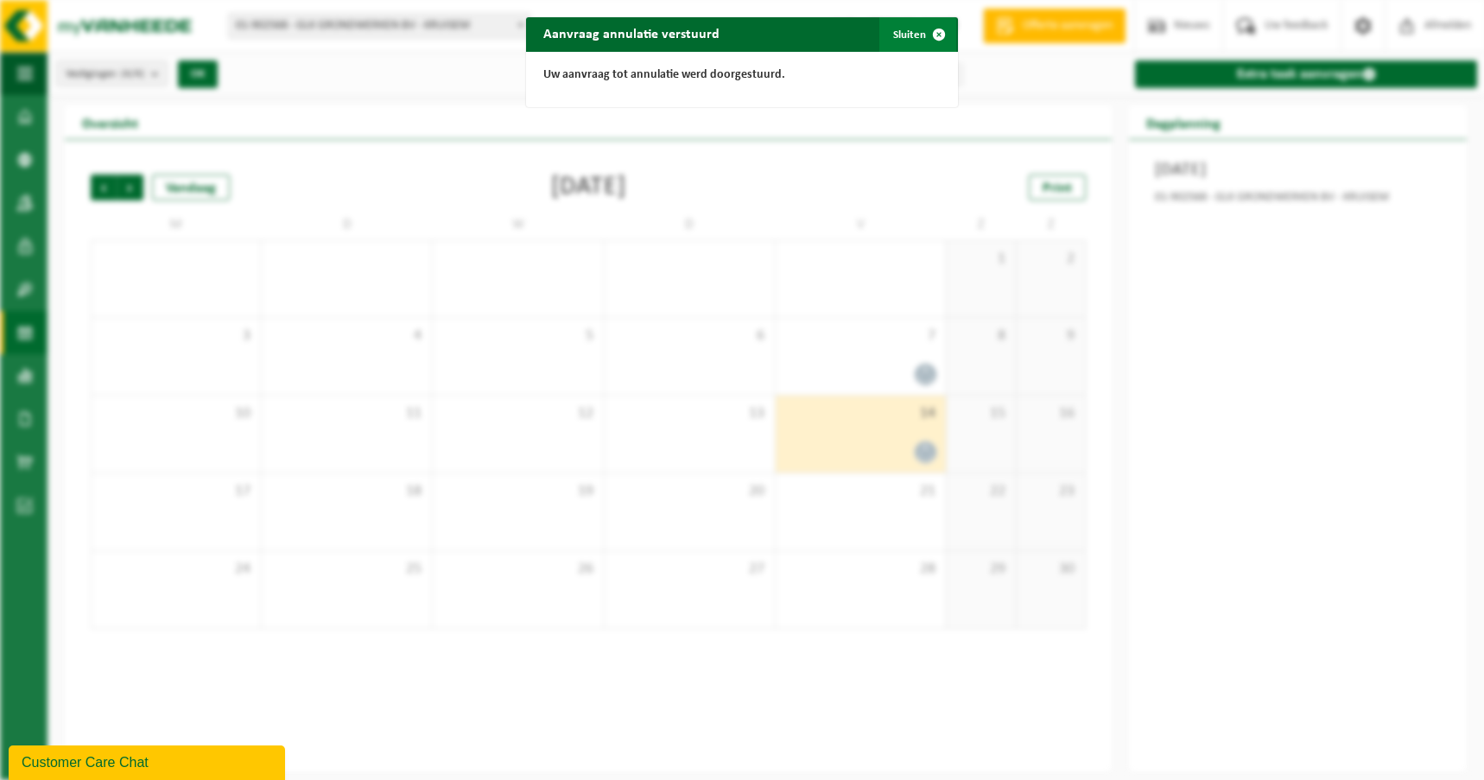
click at [935, 32] on span "button" at bounding box center [939, 34] width 35 height 35
